Goal: Task Accomplishment & Management: Use online tool/utility

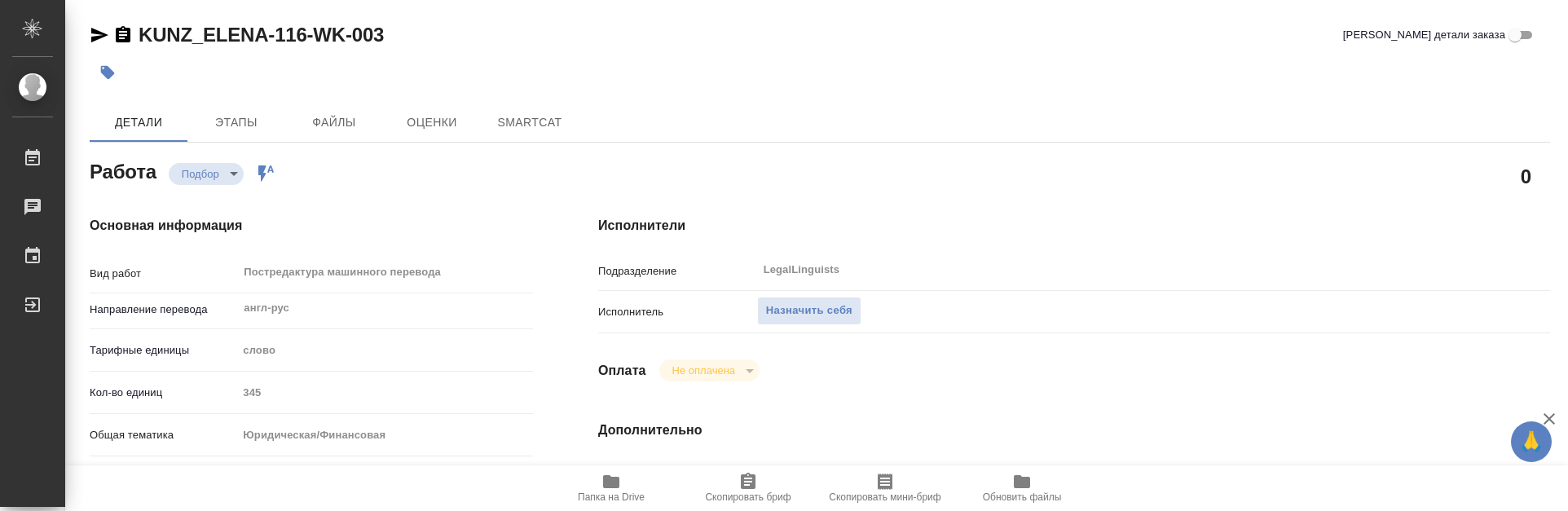
type textarea "x"
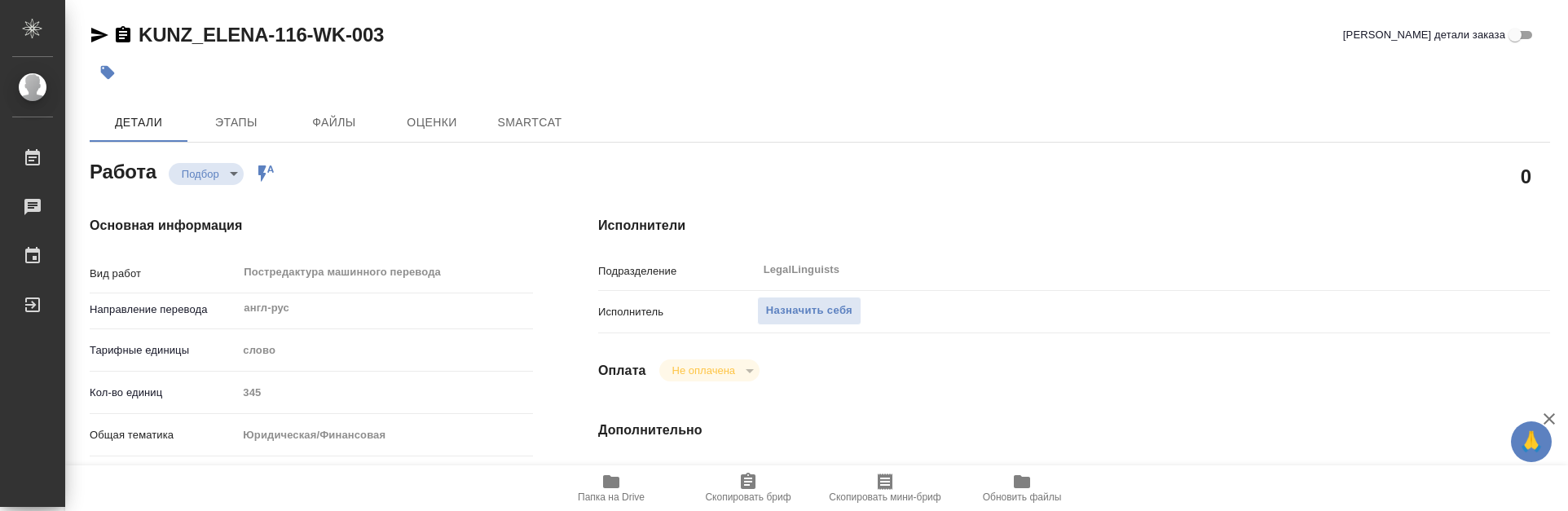
type textarea "x"
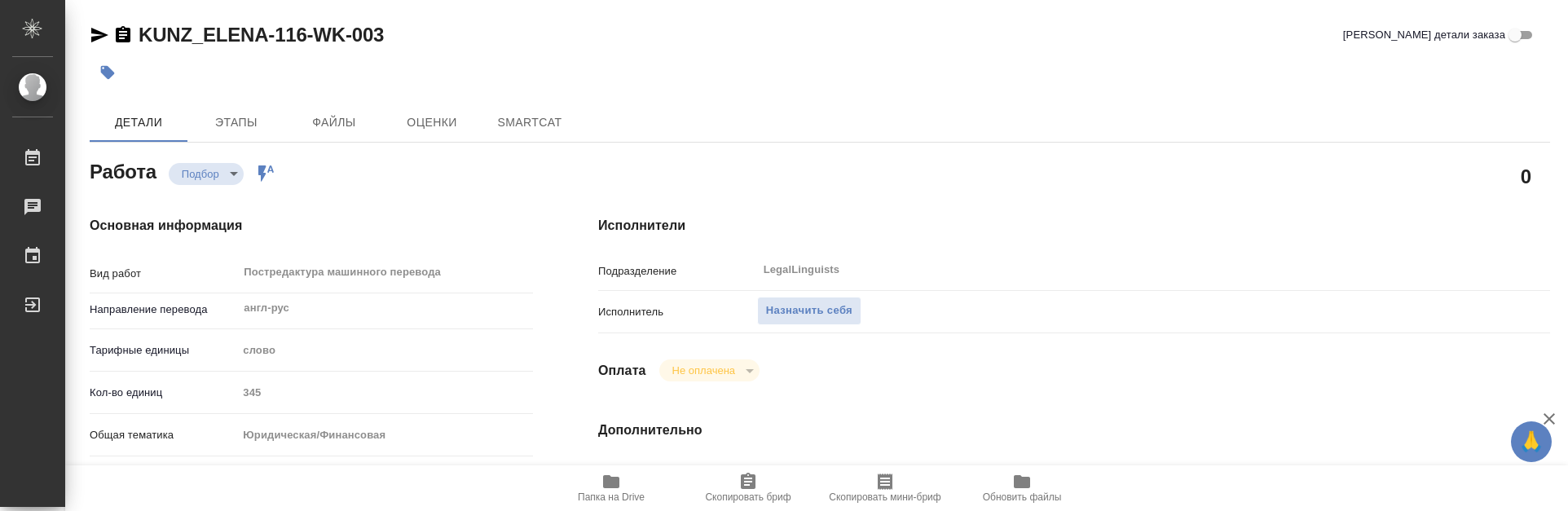
type textarea "x"
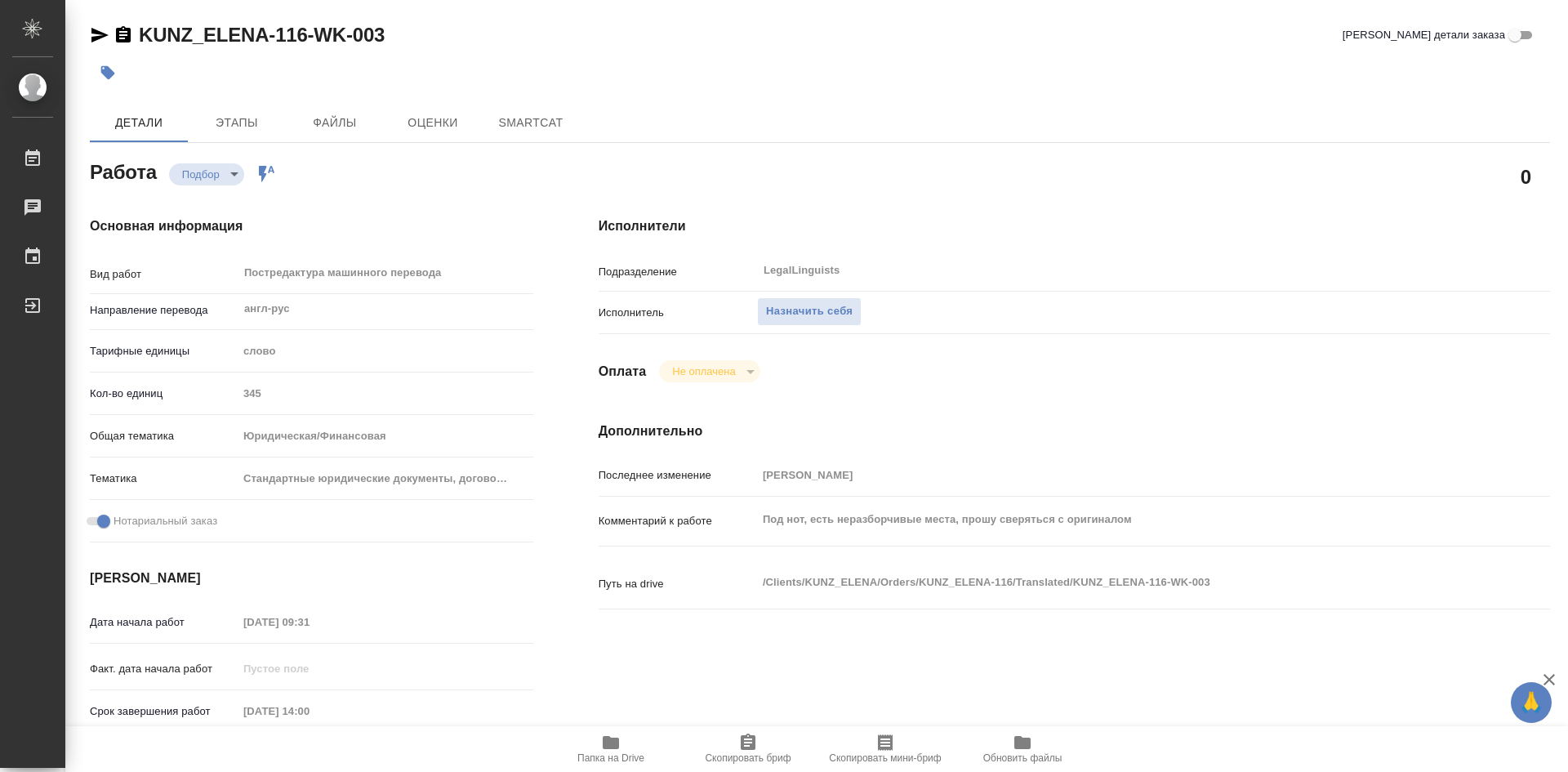
type textarea "x"
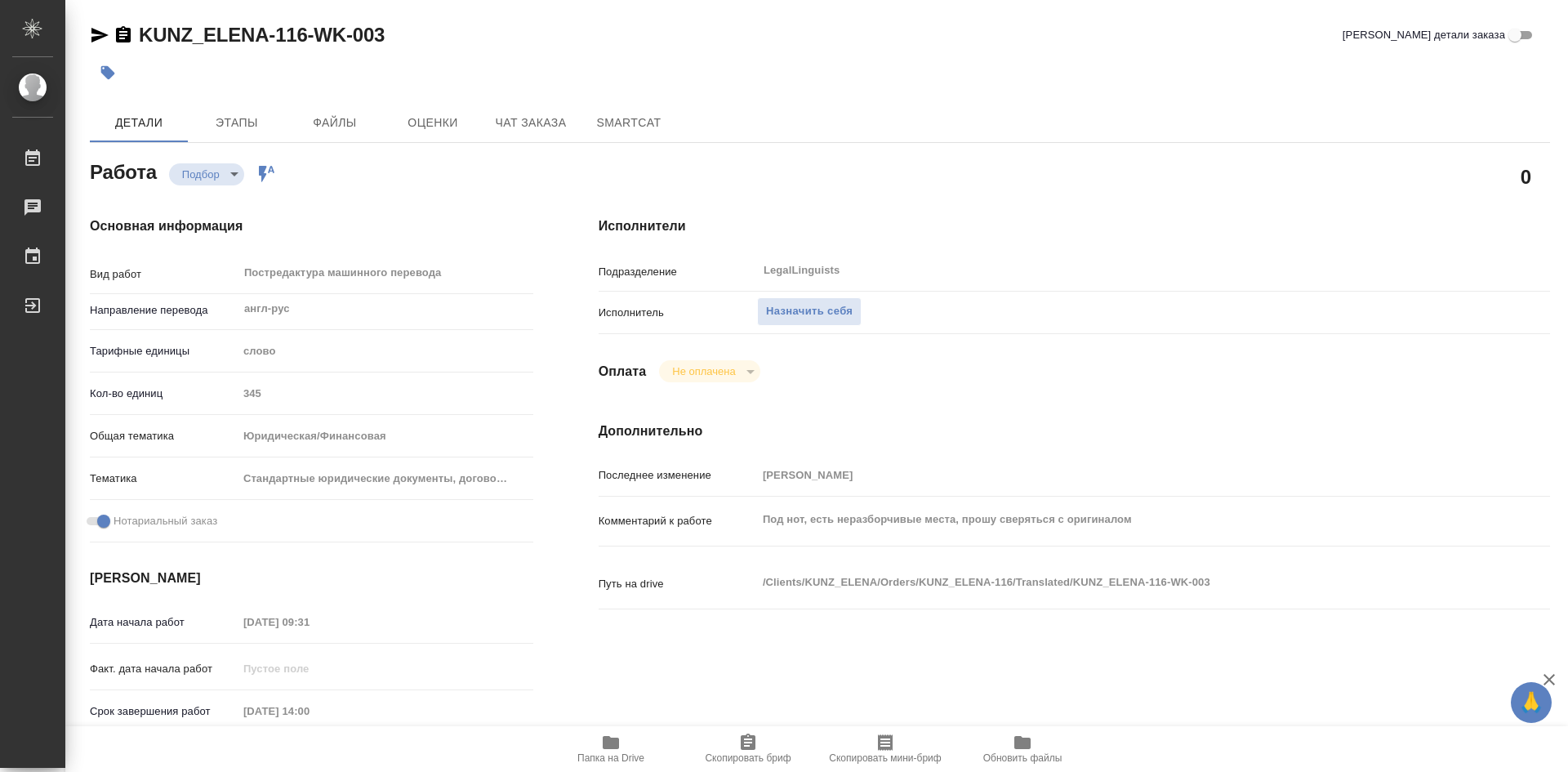
type textarea "x"
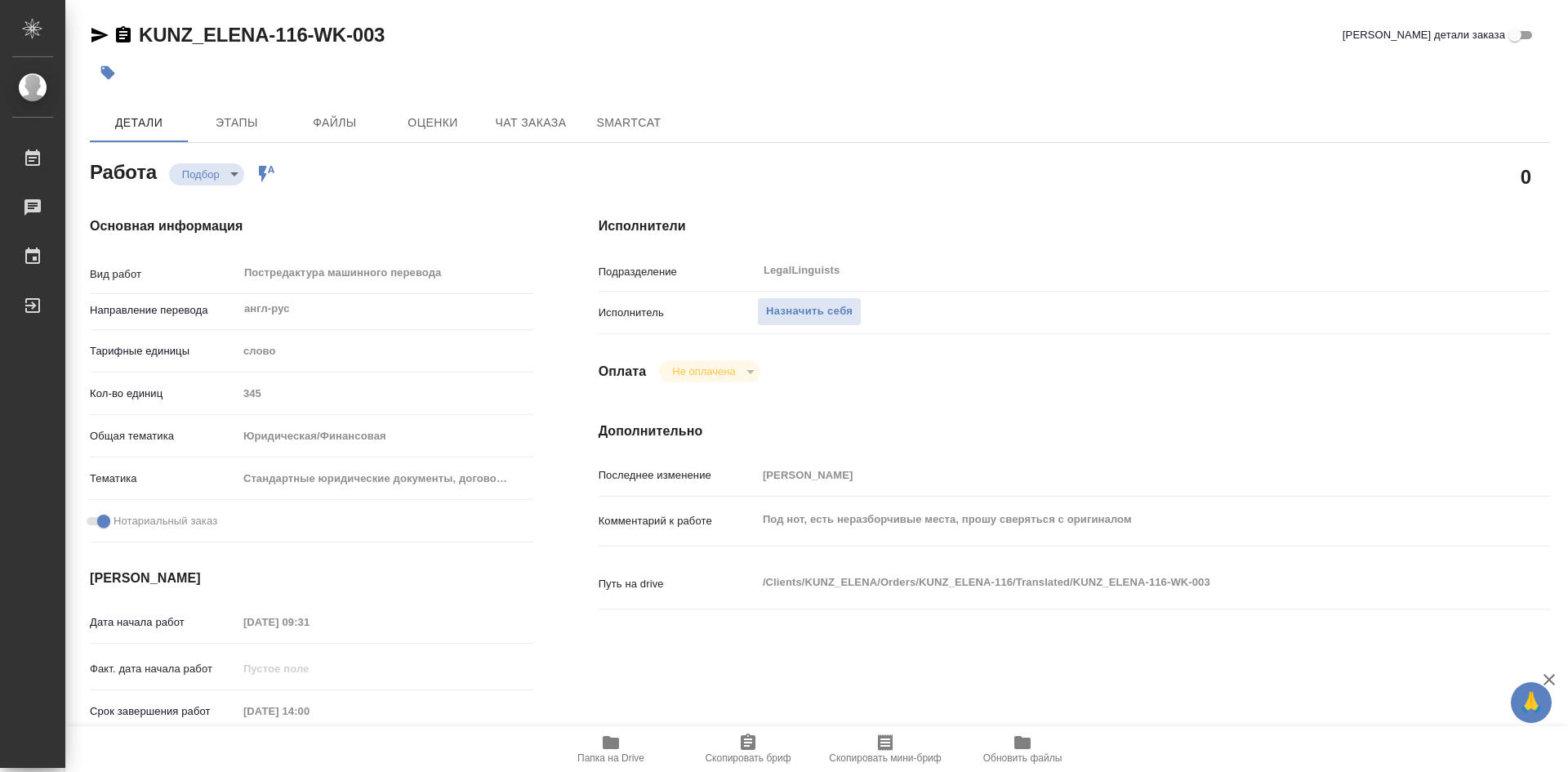
type textarea "x"
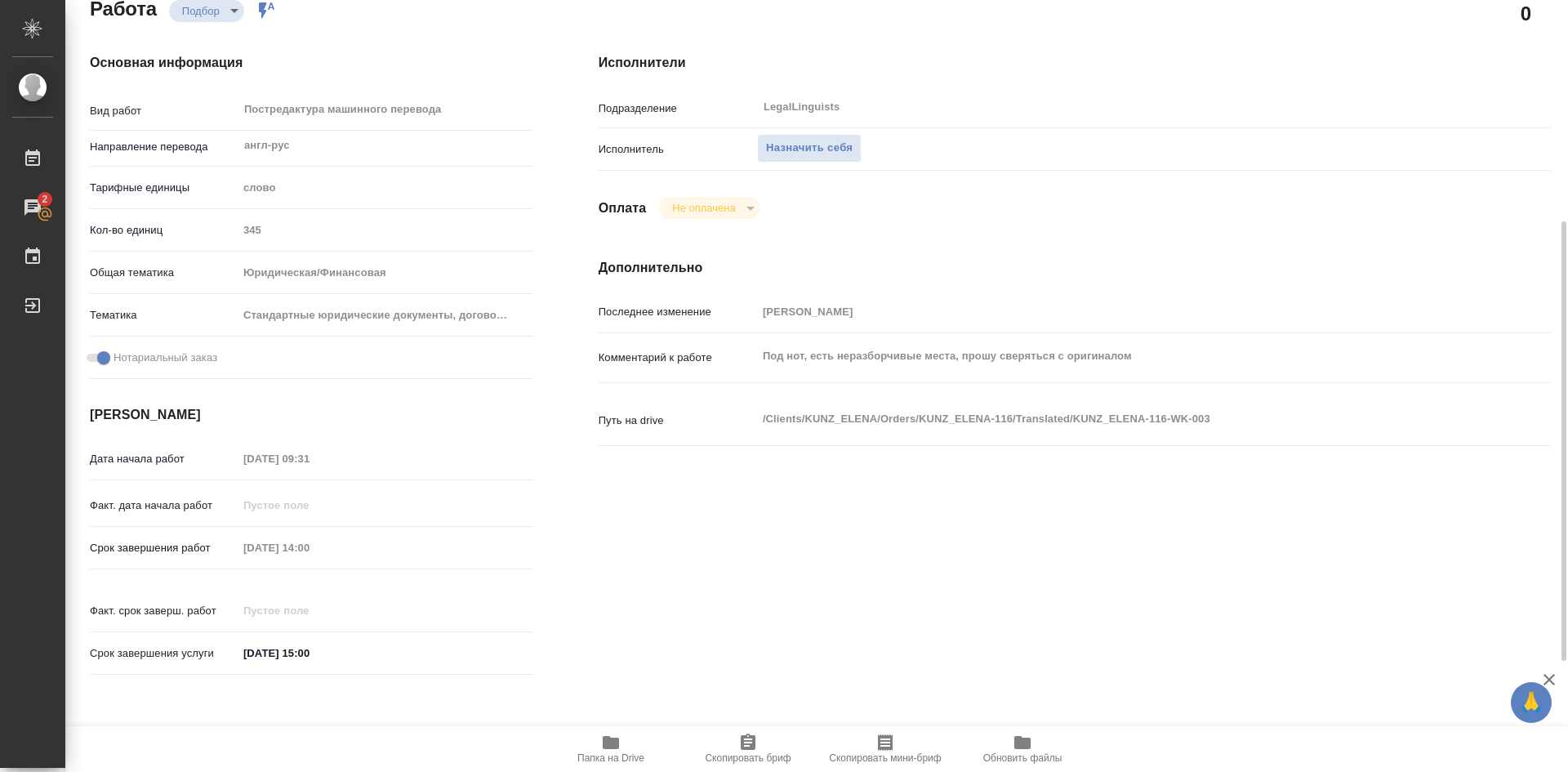
scroll to position [408, 0]
